Goal: Task Accomplishment & Management: Use online tool/utility

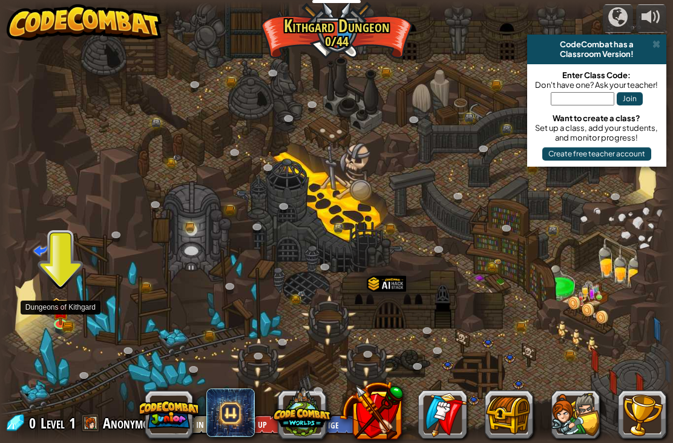
click at [62, 319] on img at bounding box center [61, 310] width 17 height 27
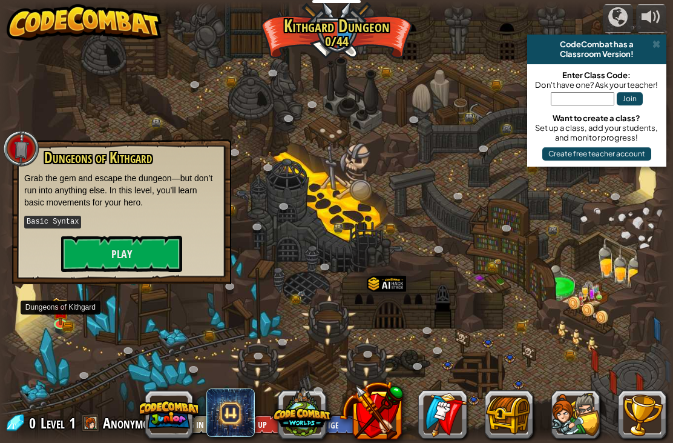
click at [81, 257] on button "Play" at bounding box center [121, 254] width 121 height 36
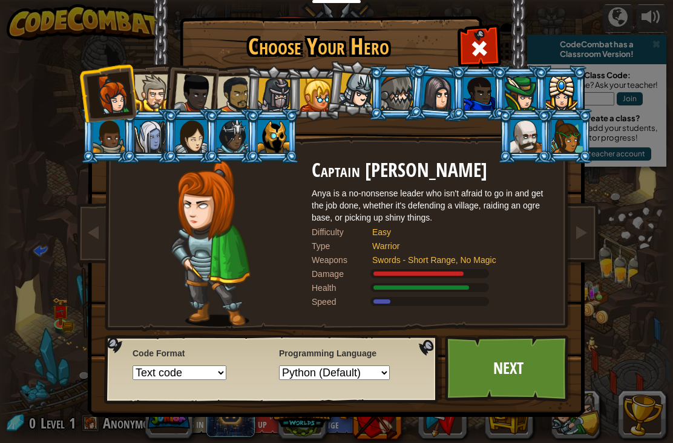
click at [512, 372] on link "Next" at bounding box center [508, 368] width 127 height 67
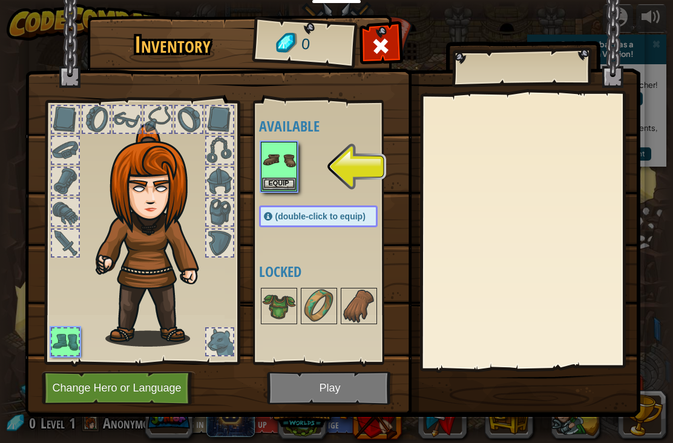
click at [281, 162] on img at bounding box center [279, 160] width 34 height 34
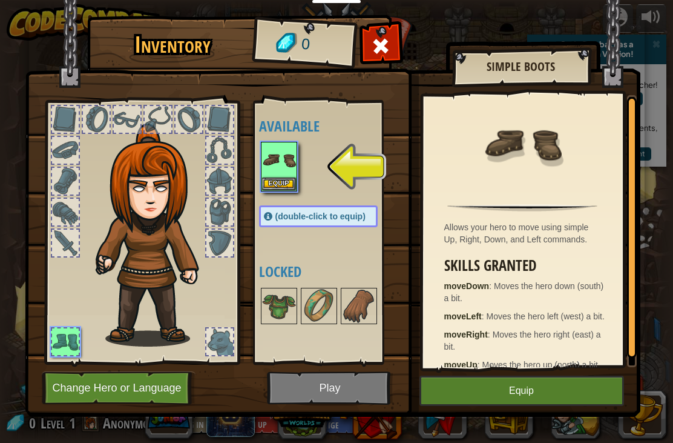
click at [531, 390] on button "Equip" at bounding box center [522, 390] width 205 height 30
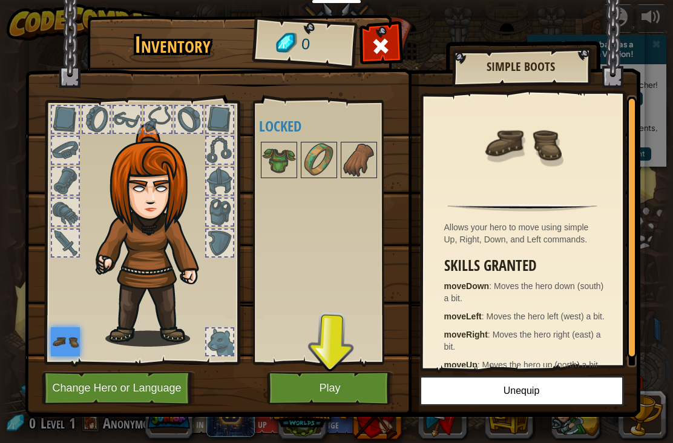
click at [335, 384] on button "Play" at bounding box center [330, 387] width 127 height 33
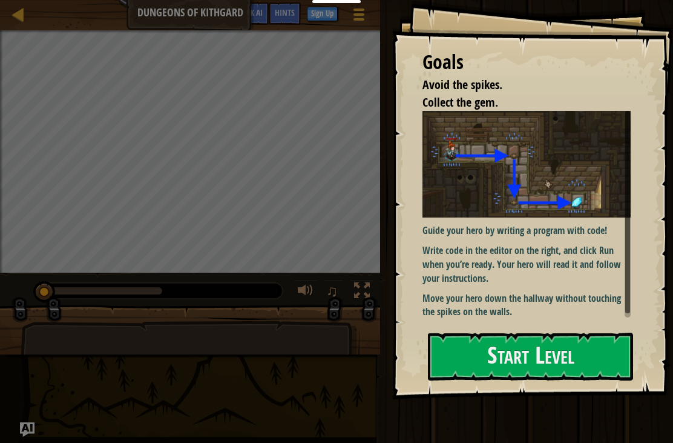
click at [607, 357] on button "Start Level" at bounding box center [530, 356] width 205 height 48
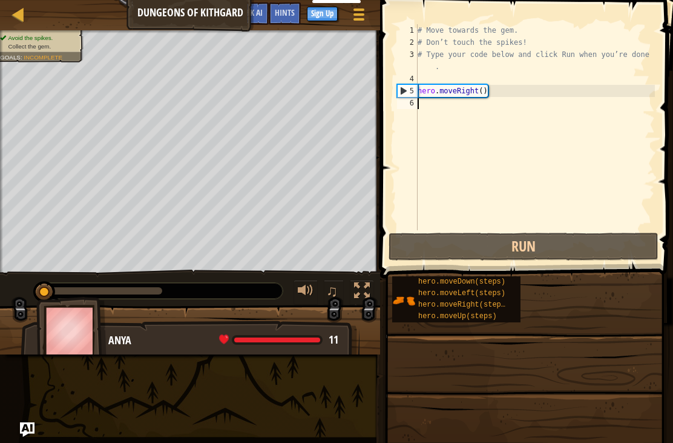
click at [584, 355] on span at bounding box center [525, 442] width 285 height 359
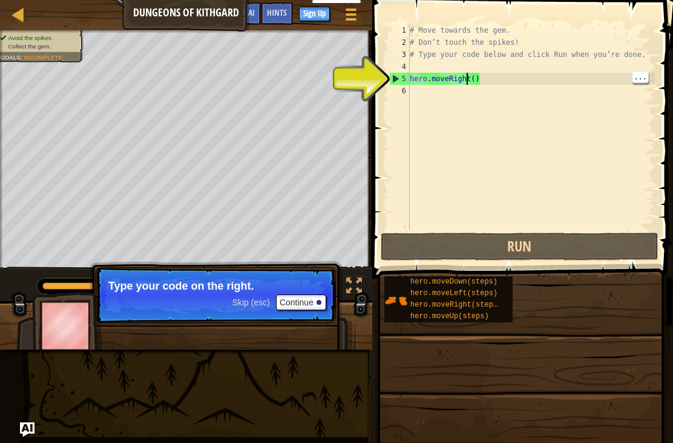
click at [466, 76] on div "# Move towards the gem. # Don’t touch the spikes! # Type your code below and cl…" at bounding box center [532, 139] width 248 height 230
click at [472, 73] on div "# Move towards the gem. # Don’t touch the spikes! # Type your code below and cl…" at bounding box center [532, 139] width 248 height 230
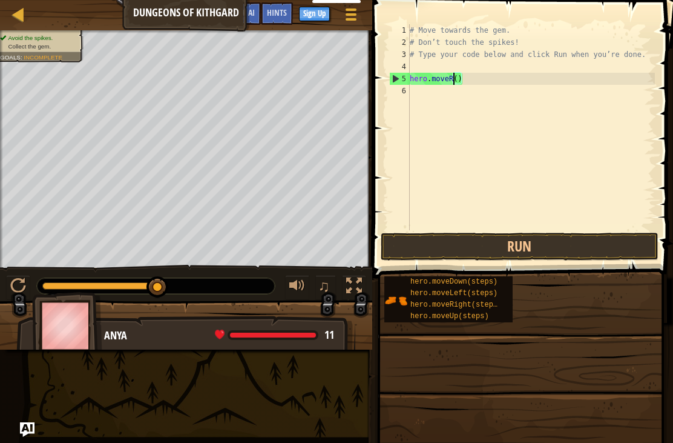
type textarea "hero.move()"
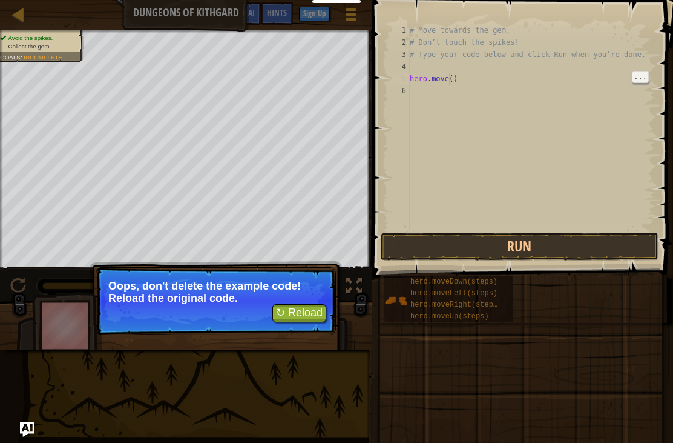
click at [451, 75] on div "# Move towards the gem. # Don’t touch the spikes! # Type your code below and cl…" at bounding box center [532, 139] width 248 height 230
click at [531, 78] on div "# Move towards the gem. # Don’t touch the spikes! # Type your code below and cl…" at bounding box center [532, 139] width 248 height 230
click at [448, 78] on div "# Move towards the gem. # Don’t touch the spikes! # Type your code below and cl…" at bounding box center [532, 139] width 248 height 230
click at [304, 319] on button "↻ Reload" at bounding box center [300, 313] width 54 height 18
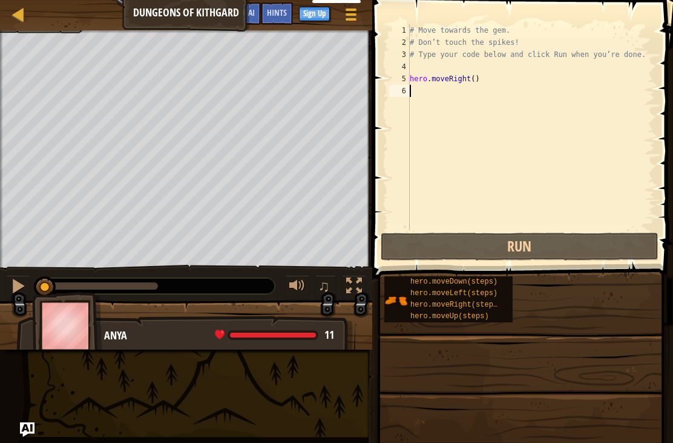
type textarea "hero.moveRight()"
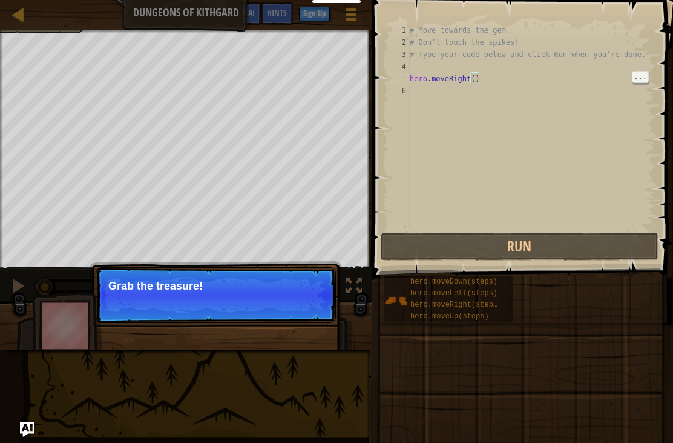
click at [472, 77] on div "# Move towards the gem. # Don’t touch the spikes! # Type your code below and cl…" at bounding box center [532, 139] width 248 height 230
click at [155, 280] on p "Grab the treasure!" at bounding box center [215, 286] width 215 height 12
click at [302, 296] on button "Continue" at bounding box center [301, 302] width 50 height 16
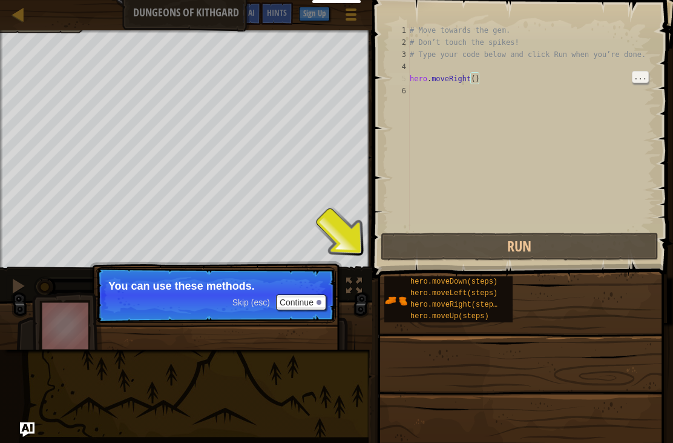
click at [464, 78] on div "# Move towards the gem. # Don’t touch the spikes! # Type your code below and cl…" at bounding box center [532, 139] width 248 height 230
click at [464, 79] on div "# Move towards the gem. # Don’t touch the spikes! # Type your code below and cl…" at bounding box center [532, 139] width 248 height 230
click at [438, 67] on div "# Move towards the gem. # Don’t touch the spikes! # Type your code below and cl…" at bounding box center [532, 139] width 248 height 230
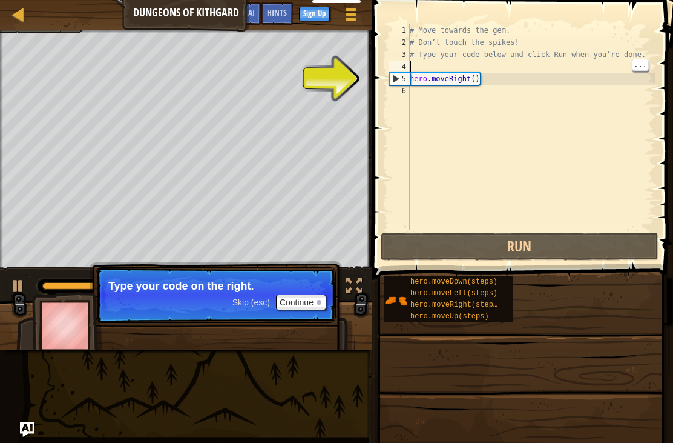
click at [464, 81] on div "# Move towards the gem. # Don’t touch the spikes! # Type your code below and cl…" at bounding box center [532, 139] width 248 height 230
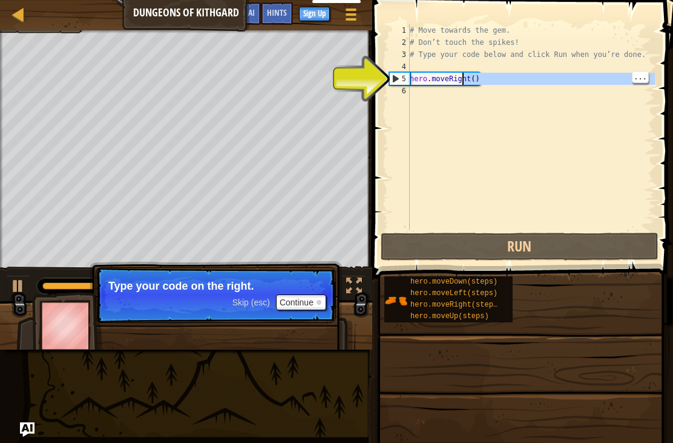
type textarea "hero.moveRight()"
click at [471, 75] on div "# Move towards the gem. # Don’t touch the spikes! # Type your code below and cl…" at bounding box center [532, 139] width 248 height 230
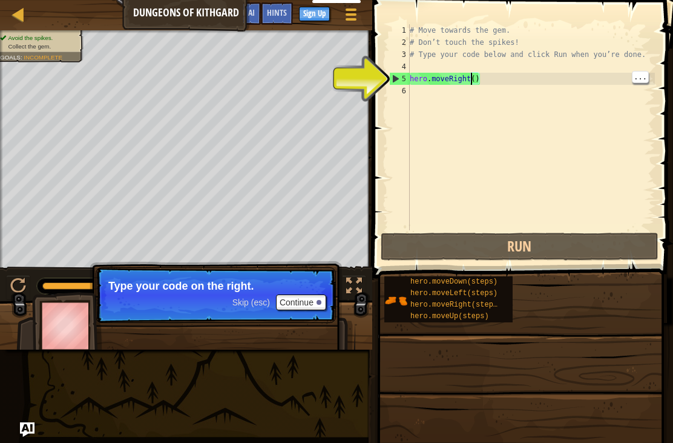
click at [468, 77] on div "# Move towards the gem. # Don’t touch the spikes! # Type your code below and cl…" at bounding box center [532, 139] width 248 height 230
click at [467, 78] on div "# Move towards the gem. # Don’t touch the spikes! # Type your code below and cl…" at bounding box center [532, 139] width 248 height 230
click at [315, 303] on button "Continue" at bounding box center [301, 302] width 50 height 16
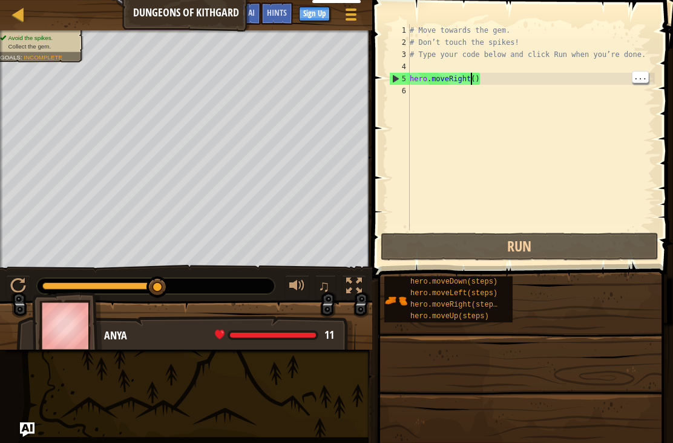
click at [473, 78] on div "# Move towards the gem. # Don’t touch the spikes! # Type your code below and cl…" at bounding box center [532, 139] width 248 height 230
click at [471, 76] on div "# Move towards the gem. # Don’t touch the spikes! # Type your code below and cl…" at bounding box center [532, 139] width 248 height 230
click at [468, 75] on div "# Move towards the gem. # Don’t touch the spikes! # Type your code below and cl…" at bounding box center [532, 139] width 248 height 230
click at [469, 81] on div "# Move towards the gem. # Don’t touch the spikes! # Type your code below and cl…" at bounding box center [532, 139] width 248 height 230
click at [431, 320] on span "hero.moveUp(steps)" at bounding box center [450, 316] width 79 height 8
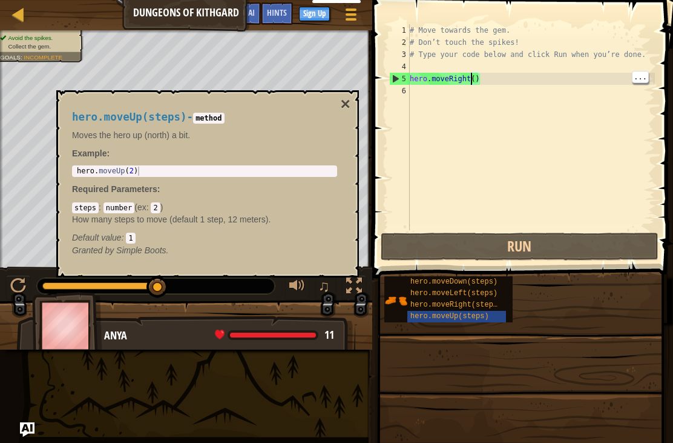
click at [460, 315] on span "hero.moveUp(steps)" at bounding box center [450, 316] width 79 height 8
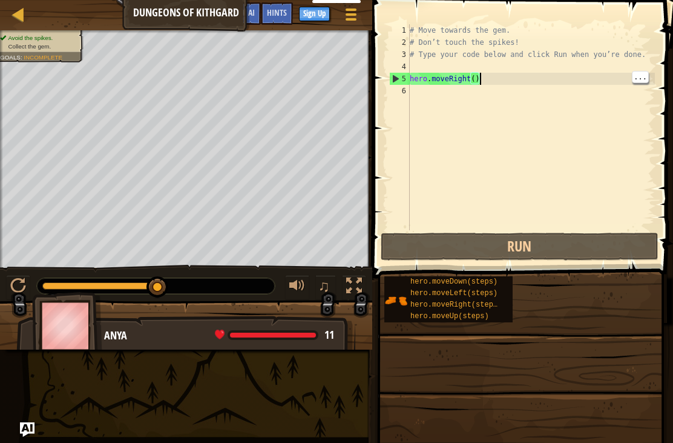
click at [504, 77] on div "# Move towards the gem. # Don’t touch the spikes! # Type your code below and cl…" at bounding box center [532, 139] width 248 height 230
click at [514, 74] on div "# Move towards the gem. # Don’t touch the spikes! # Type your code below and cl…" at bounding box center [532, 139] width 248 height 230
type textarea "hero.moveRight()"
click at [508, 78] on div "# Move towards the gem. # Don’t touch the spikes! # Type your code below and cl…" at bounding box center [532, 139] width 248 height 230
click at [523, 79] on div "# Move towards the gem. # Don’t touch the spikes! # Type your code below and cl…" at bounding box center [532, 139] width 248 height 230
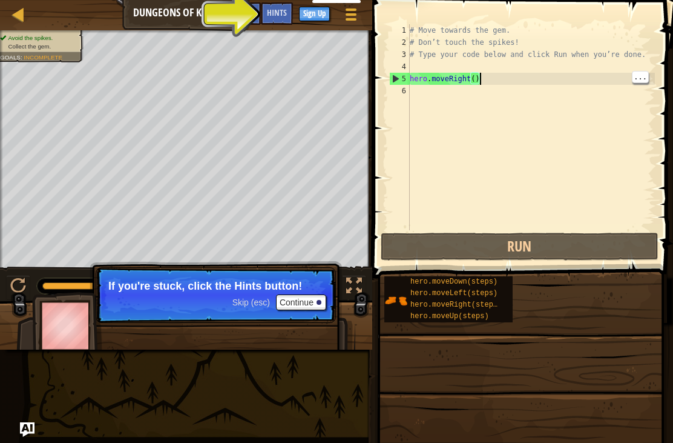
click at [534, 80] on div "# Move towards the gem. # Don’t touch the spikes! # Type your code below and cl…" at bounding box center [532, 139] width 248 height 230
click at [526, 242] on button "Run" at bounding box center [520, 247] width 278 height 28
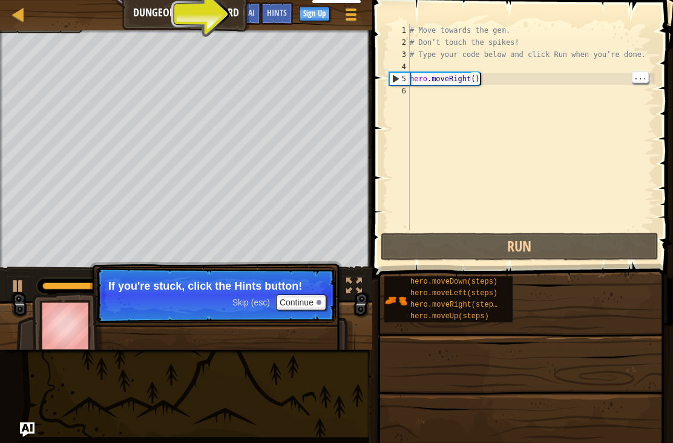
click at [504, 77] on div "# Move towards the gem. # Don’t touch the spikes! # Type your code below and cl…" at bounding box center [532, 139] width 248 height 230
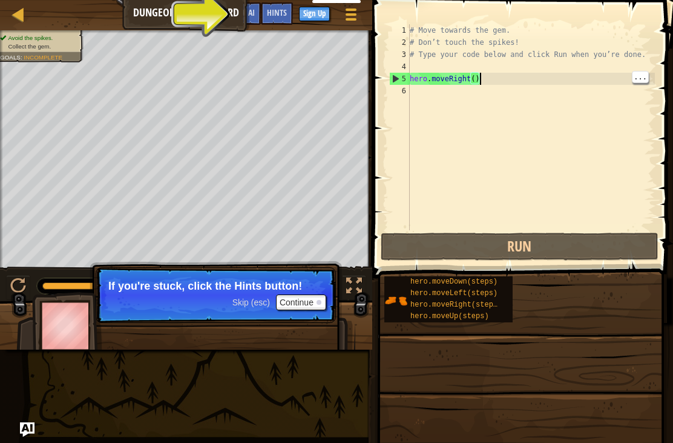
click at [302, 308] on button "Continue" at bounding box center [301, 302] width 50 height 16
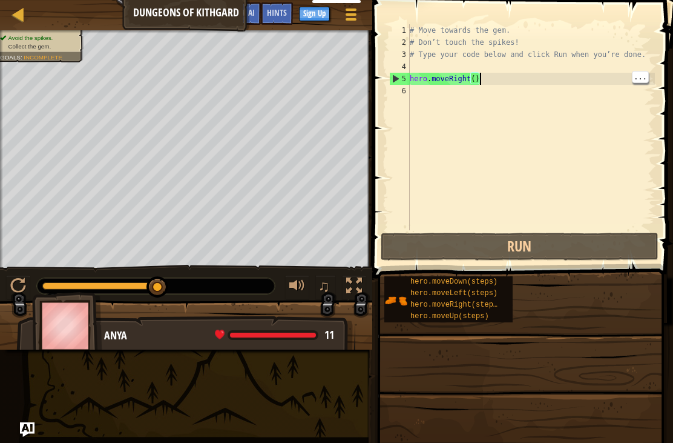
click at [494, 77] on div "# Move towards the gem. # Don’t touch the spikes! # Type your code below and cl…" at bounding box center [532, 139] width 248 height 230
click at [24, 16] on div at bounding box center [18, 14] width 15 height 15
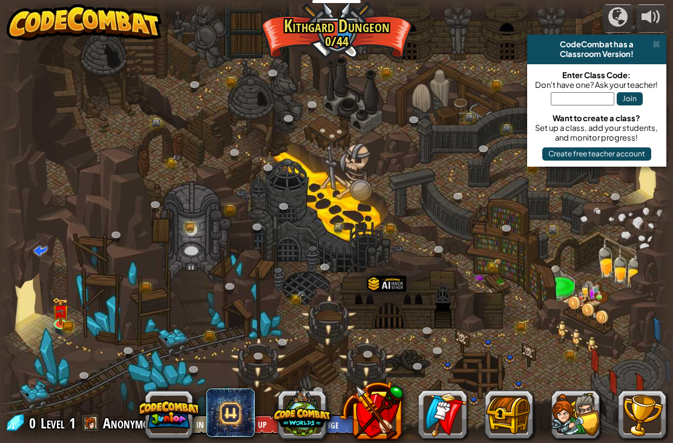
scroll to position [1, 0]
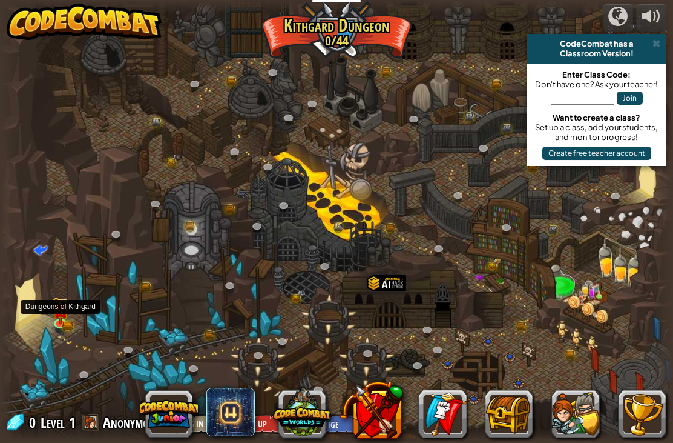
click at [62, 323] on img at bounding box center [61, 310] width 17 height 27
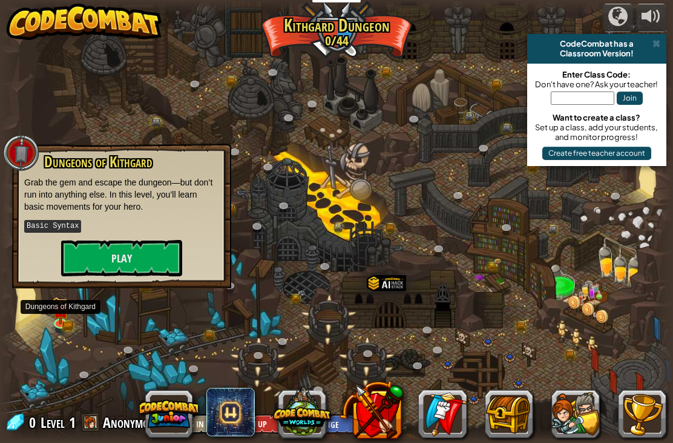
click at [109, 259] on button "Play" at bounding box center [121, 258] width 121 height 36
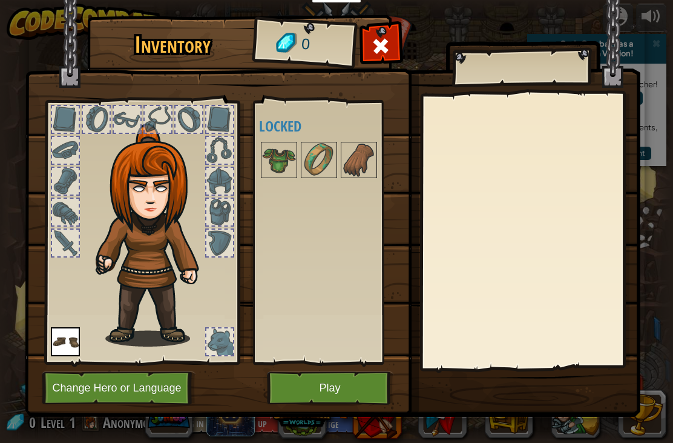
click at [371, 386] on button "Play" at bounding box center [330, 387] width 127 height 33
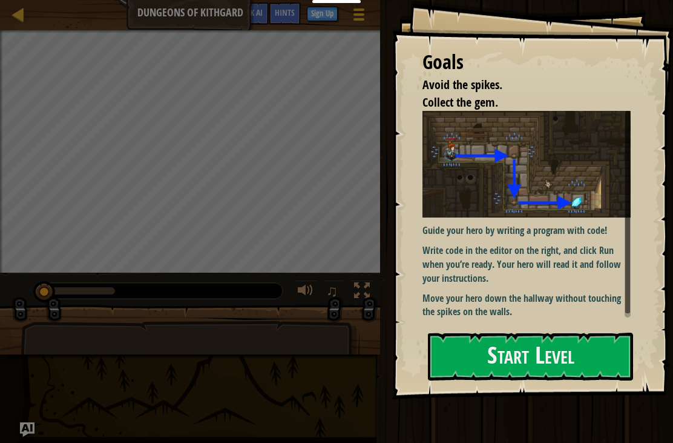
click at [567, 353] on button "Start Level" at bounding box center [530, 356] width 205 height 48
